Goal: Transaction & Acquisition: Register for event/course

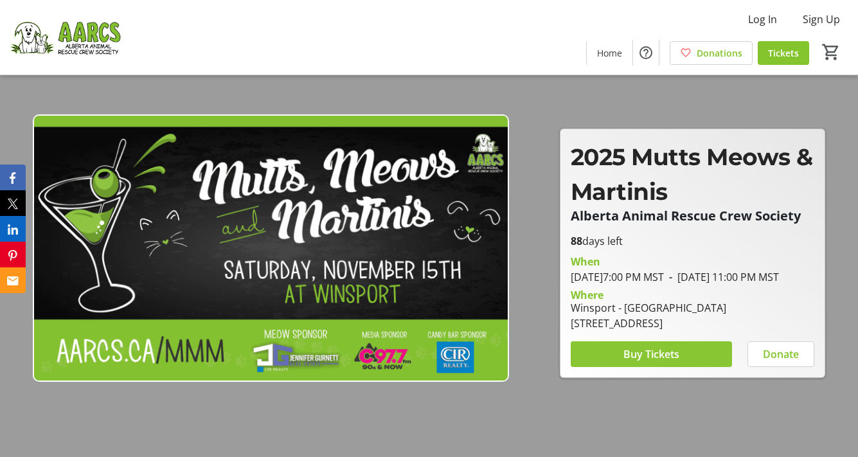
click at [619, 359] on span at bounding box center [650, 354] width 161 height 31
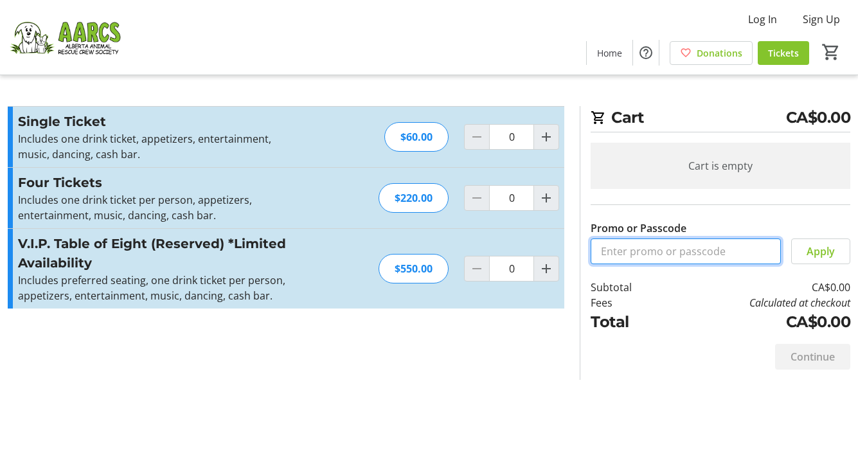
click at [640, 252] on input "Promo or Passcode" at bounding box center [685, 251] width 190 height 26
type input "2025comp"
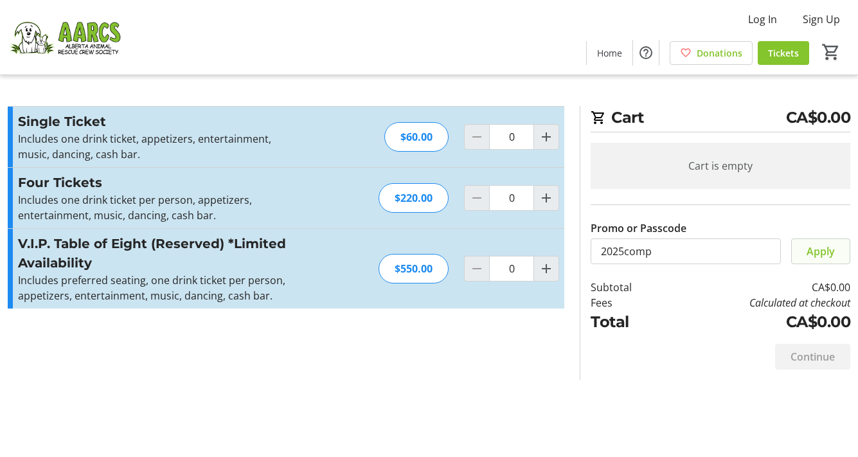
click at [808, 256] on span "Apply" at bounding box center [820, 250] width 28 height 15
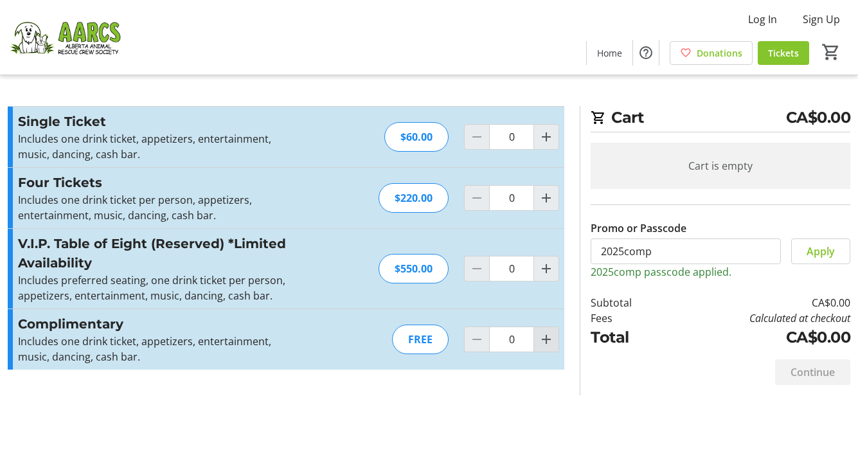
click at [545, 340] on mat-icon "Increment by one" at bounding box center [545, 338] width 15 height 15
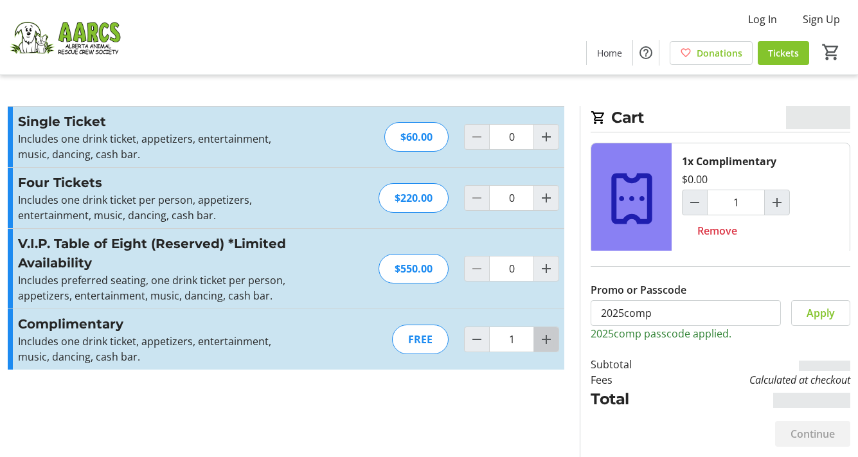
click at [545, 340] on mat-icon "Increment by one" at bounding box center [545, 338] width 15 height 15
type input "2"
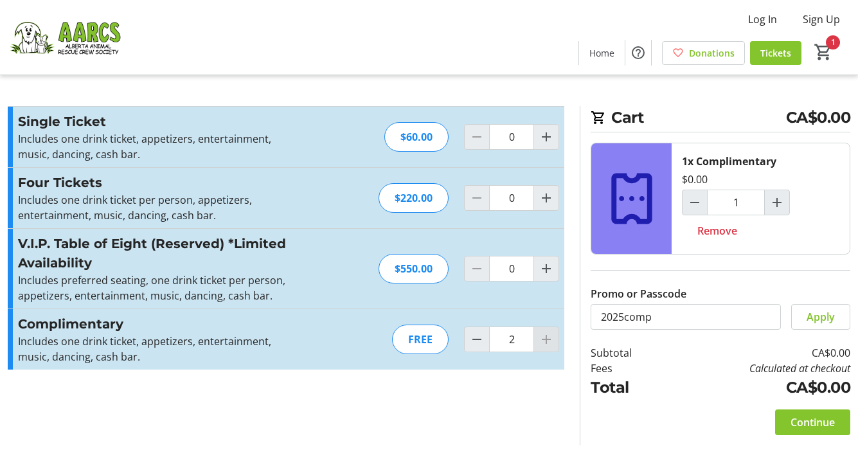
type input "2"
click at [545, 340] on div at bounding box center [546, 339] width 26 height 26
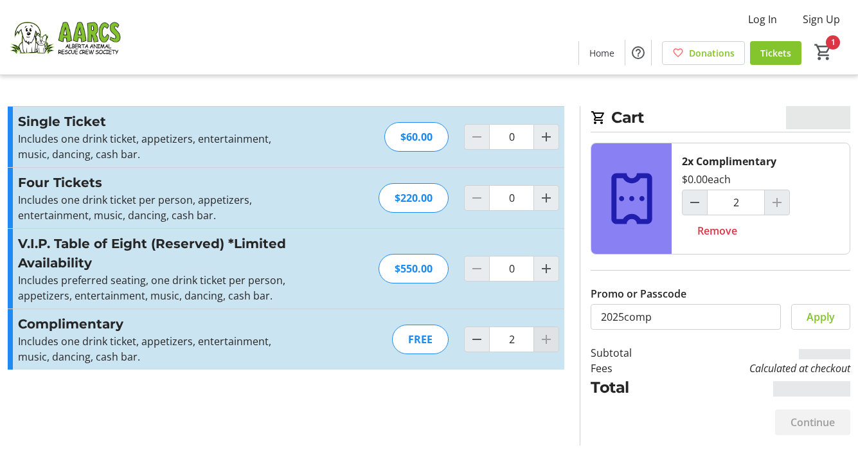
click at [545, 340] on div at bounding box center [546, 339] width 26 height 26
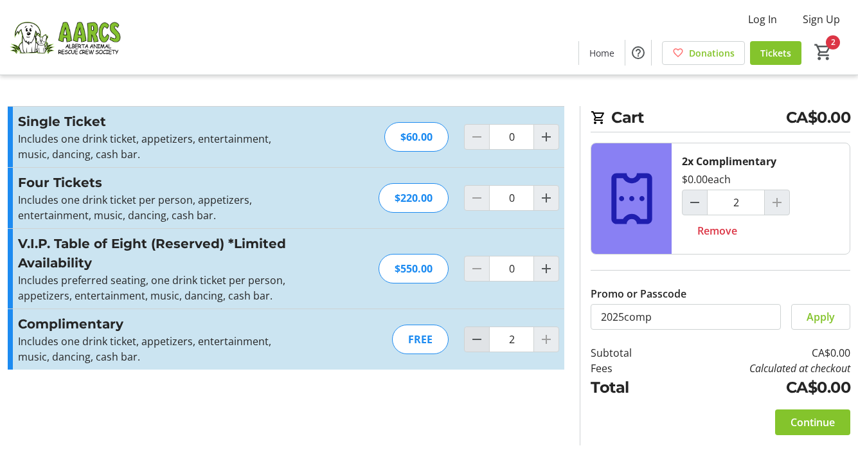
click at [477, 340] on mat-icon "Decrement by one" at bounding box center [476, 338] width 15 height 15
type input "1"
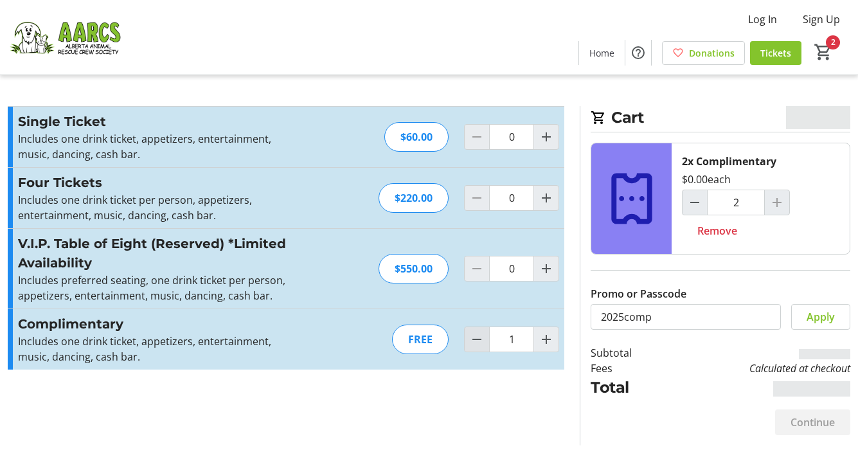
type input "1"
click at [477, 340] on mat-icon "Decrement by one" at bounding box center [476, 338] width 15 height 15
type input "0"
